Goal: Task Accomplishment & Management: Manage account settings

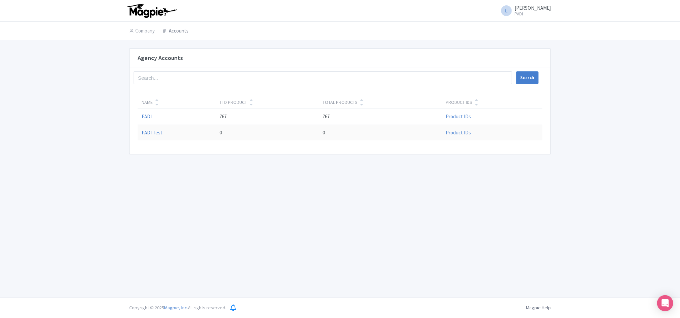
click at [173, 30] on link "Accounts" at bounding box center [176, 31] width 26 height 19
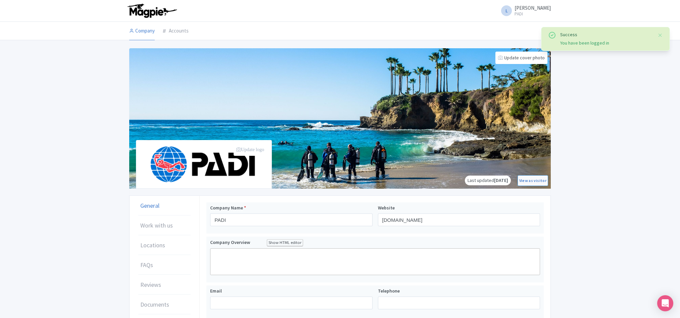
click at [175, 29] on link "Accounts" at bounding box center [176, 31] width 26 height 19
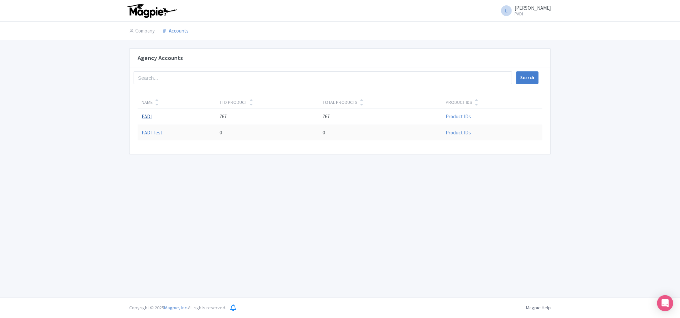
click at [142, 120] on link "PADI" at bounding box center [147, 116] width 10 height 6
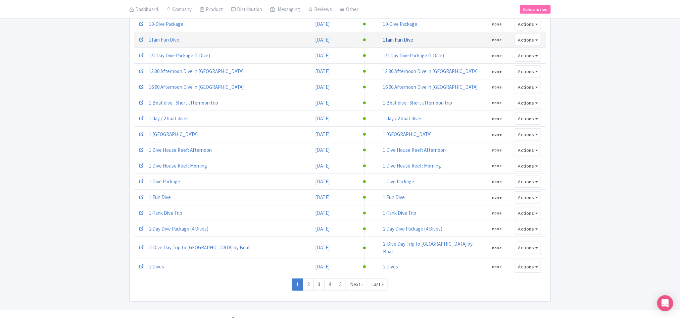
scroll to position [193, 0]
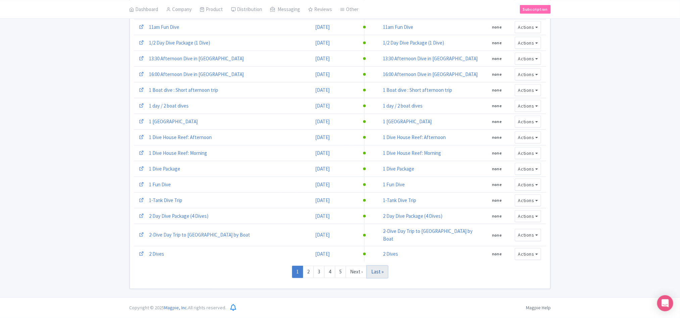
click at [375, 272] on link "Last »" at bounding box center [377, 272] width 21 height 12
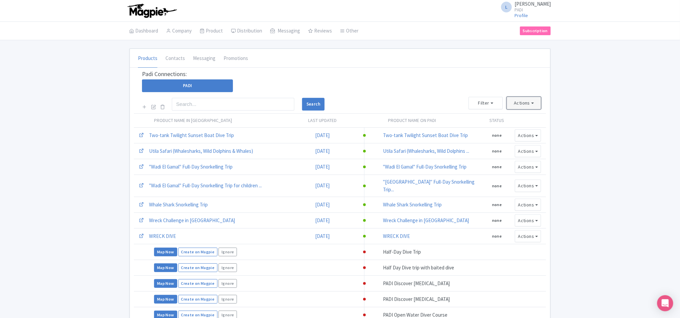
click at [527, 107] on button "Actions" at bounding box center [524, 103] width 34 height 12
click at [534, 129] on link "Refresh Product List" at bounding box center [551, 129] width 89 height 10
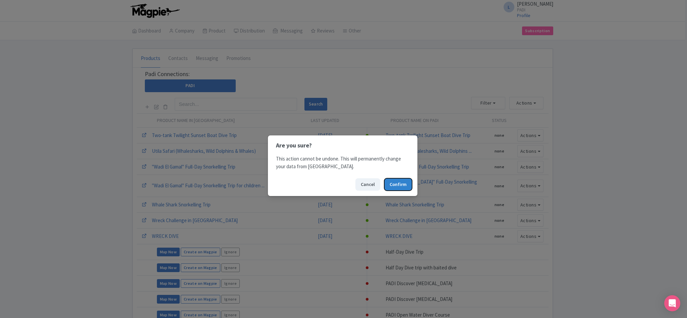
click at [398, 187] on button "Confirm" at bounding box center [399, 184] width 28 height 12
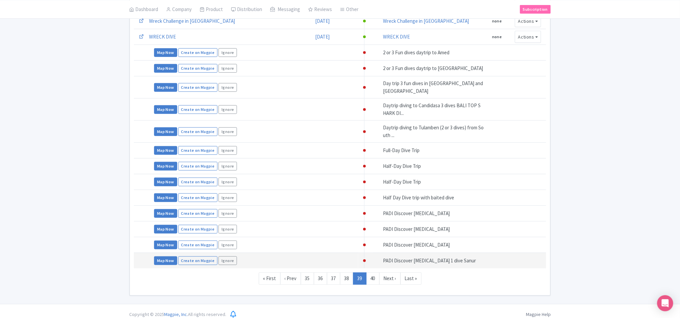
scroll to position [217, 0]
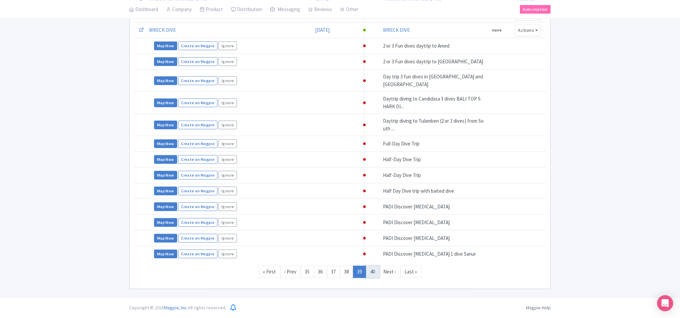
click at [373, 271] on link "40" at bounding box center [372, 272] width 13 height 12
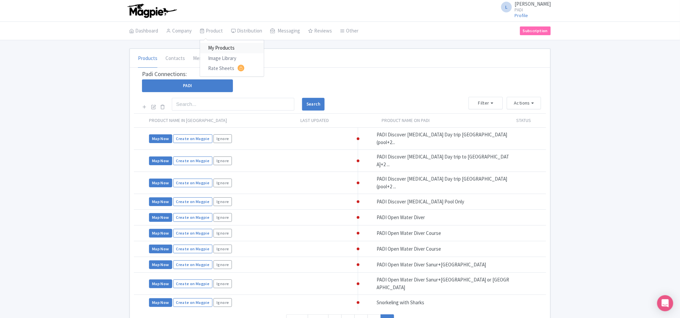
click at [215, 45] on link "My Products" at bounding box center [232, 48] width 64 height 10
click at [218, 48] on link "My Products" at bounding box center [232, 48] width 64 height 10
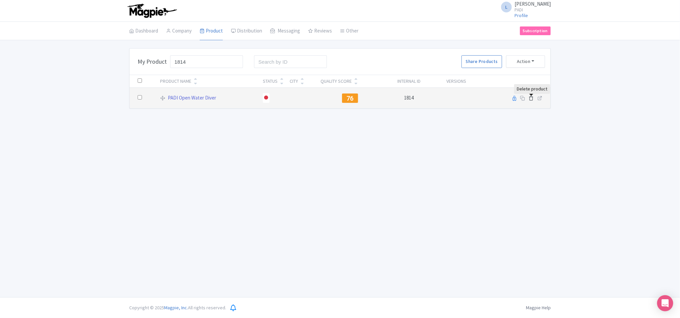
type input "1814"
click at [530, 98] on icon at bounding box center [530, 98] width 5 height 5
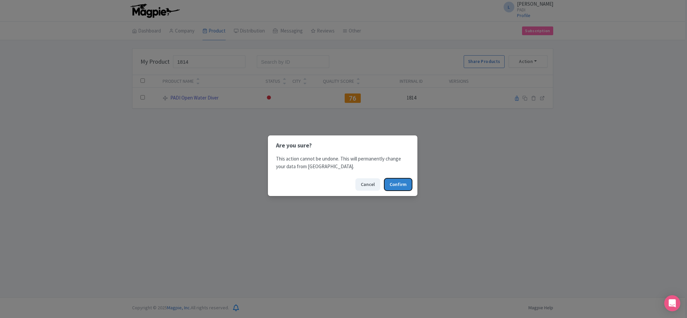
click at [398, 182] on button "Confirm" at bounding box center [399, 184] width 28 height 12
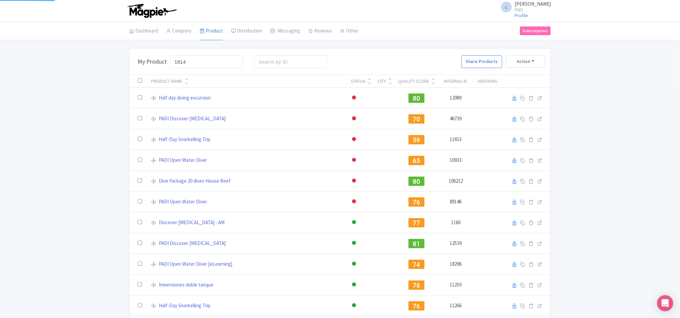
type input "1814"
click button "Search" at bounding box center [0, 0] width 0 height 0
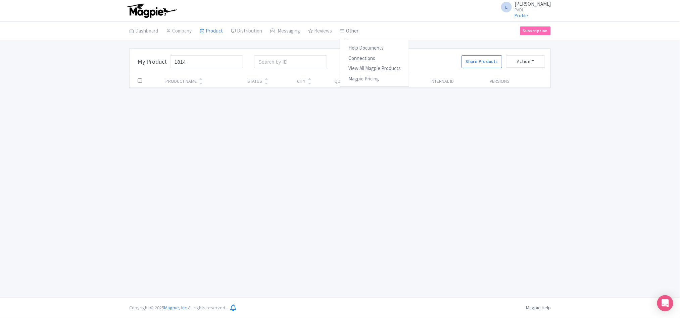
click at [344, 31] on icon at bounding box center [342, 31] width 5 height 5
click at [353, 59] on link "Connections" at bounding box center [374, 58] width 68 height 10
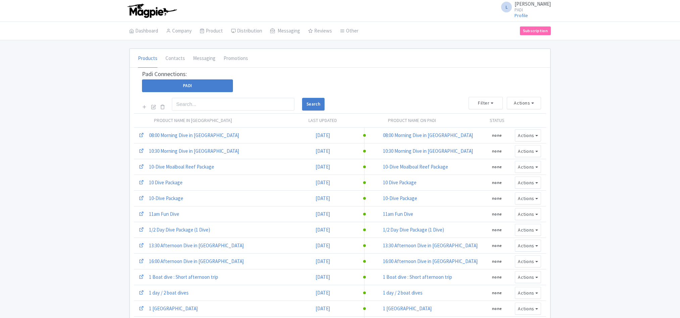
scroll to position [193, 0]
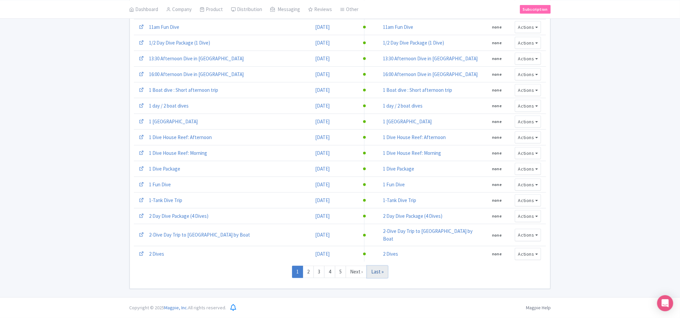
click at [385, 274] on link "Last »" at bounding box center [377, 272] width 21 height 12
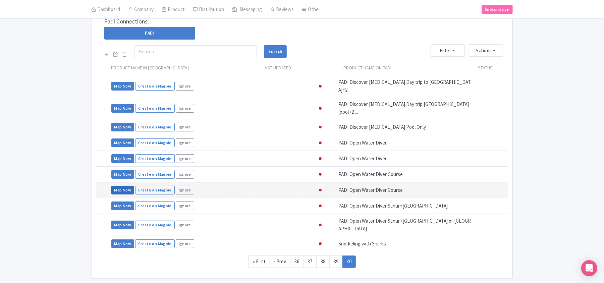
scroll to position [63, 0]
